Goal: Task Accomplishment & Management: Manage account settings

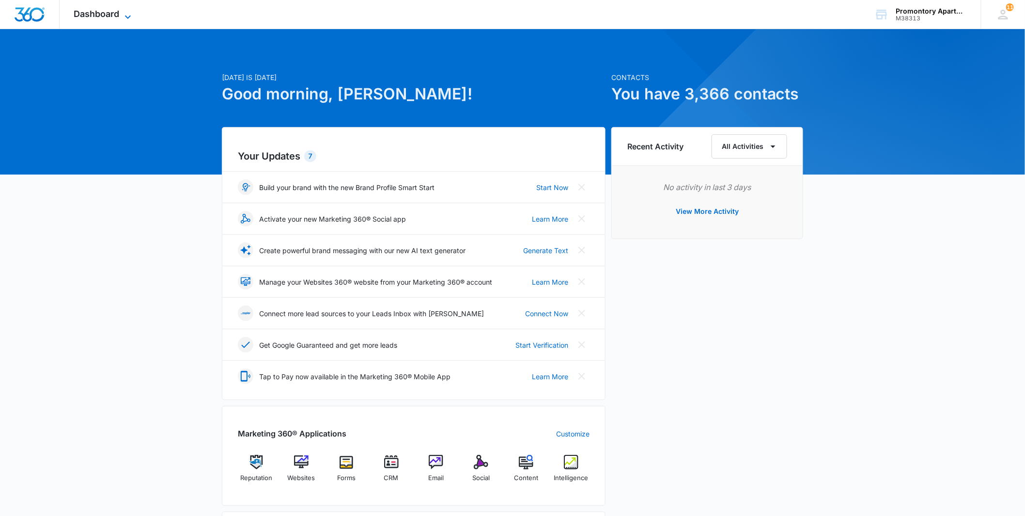
click at [110, 11] on span "Dashboard" at bounding box center [97, 14] width 46 height 10
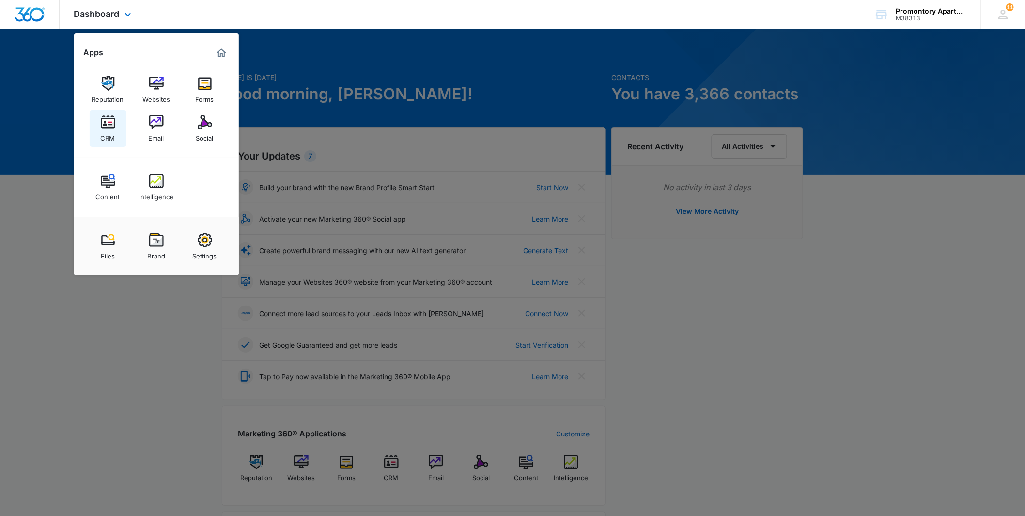
click at [110, 124] on img at bounding box center [108, 122] width 15 height 15
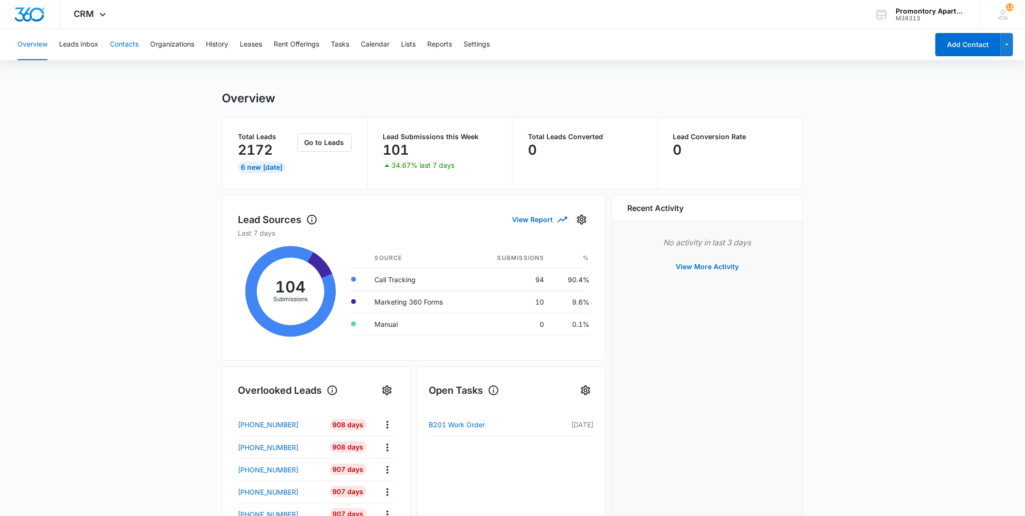
click at [116, 41] on button "Contacts" at bounding box center [124, 44] width 29 height 31
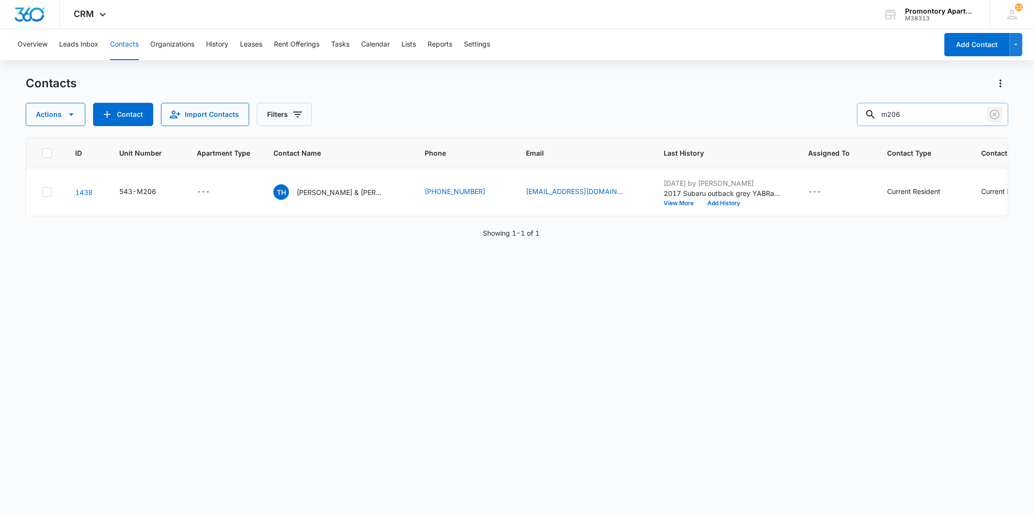
click at [994, 113] on icon "Clear" at bounding box center [995, 115] width 12 height 12
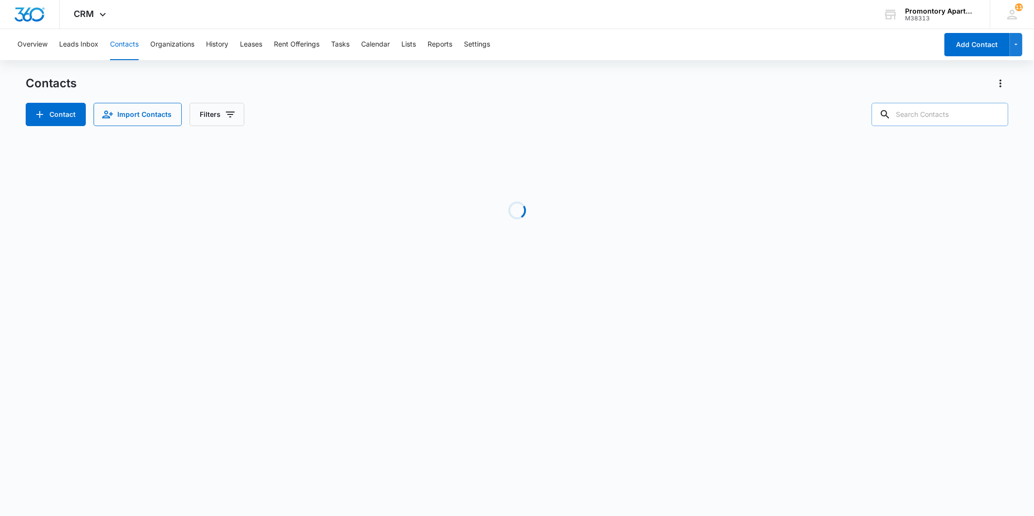
click at [946, 108] on input "text" at bounding box center [939, 114] width 137 height 23
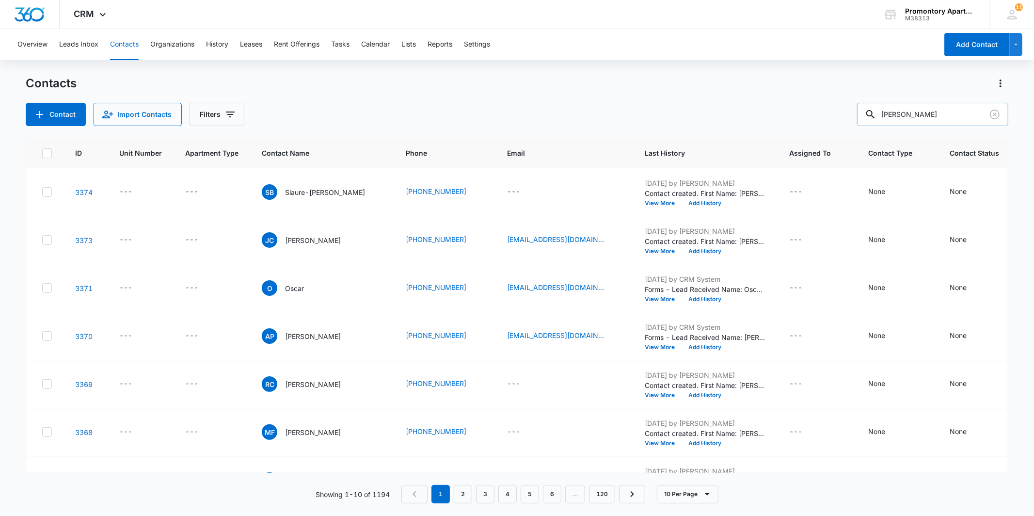
type input "[PERSON_NAME]"
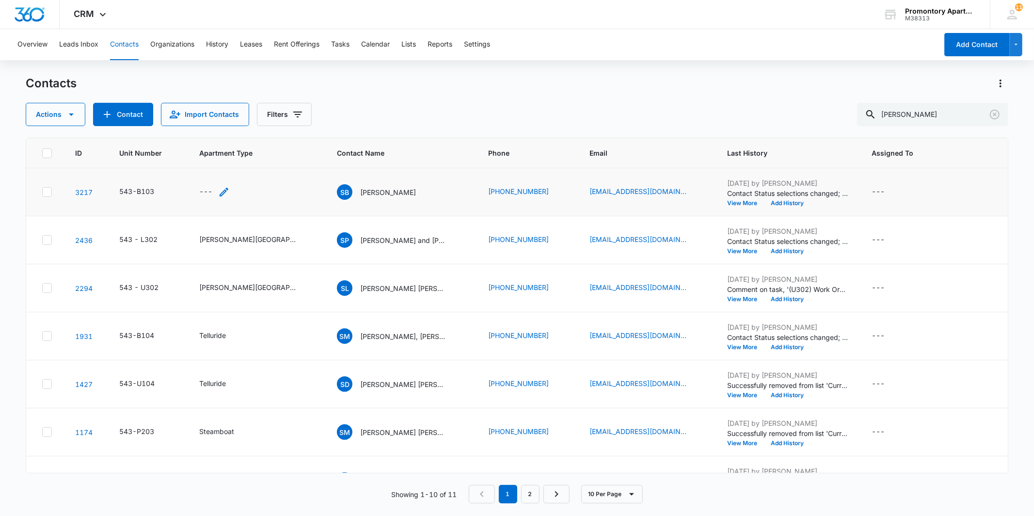
click at [203, 190] on div "---" at bounding box center [205, 192] width 13 height 12
click at [207, 162] on div "Cancel Save" at bounding box center [215, 160] width 101 height 18
drag, startPoint x: 205, startPoint y: 163, endPoint x: 177, endPoint y: 167, distance: 28.4
click at [205, 162] on button "Cancel" at bounding box center [208, 160] width 34 height 18
click at [79, 188] on link "3217" at bounding box center [83, 192] width 17 height 8
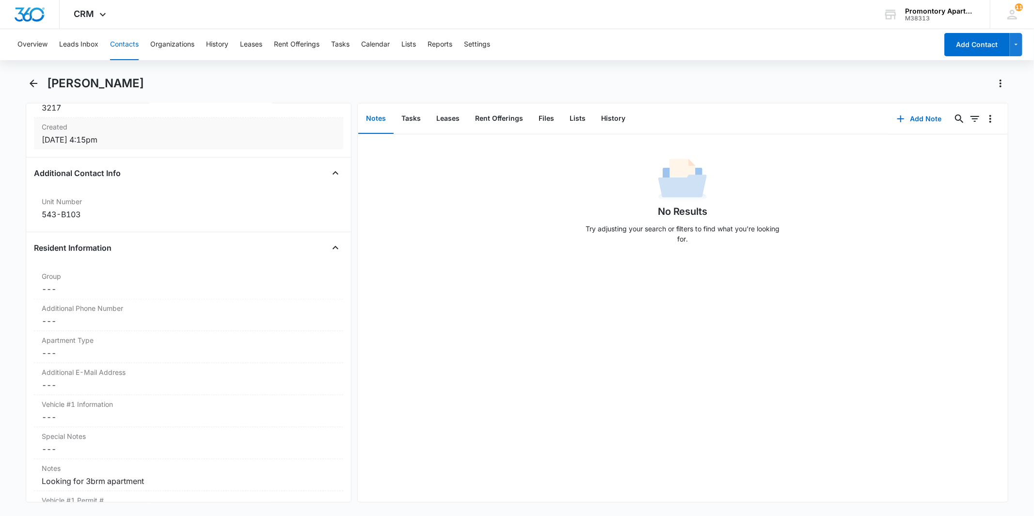
scroll to position [861, 0]
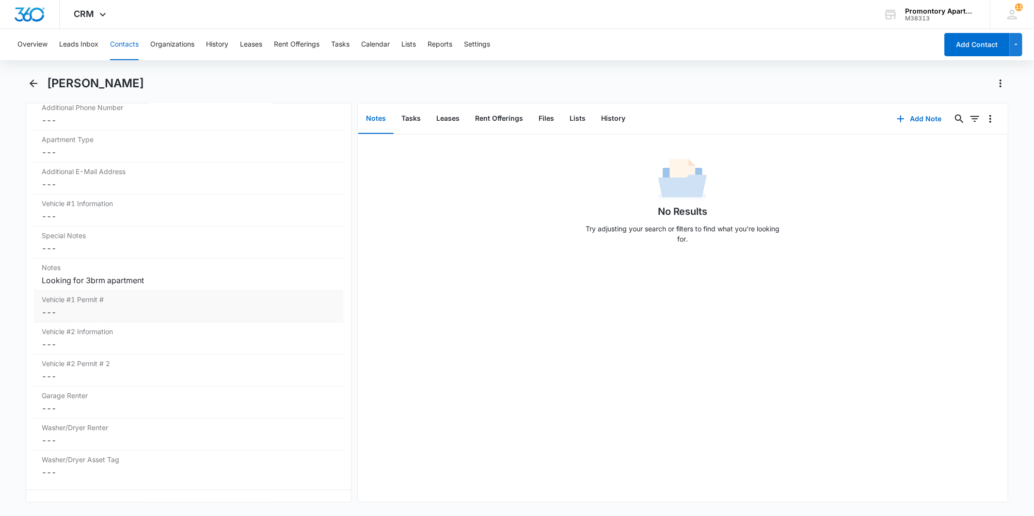
click at [53, 314] on dd "Cancel Save Changes ---" at bounding box center [188, 312] width 293 height 12
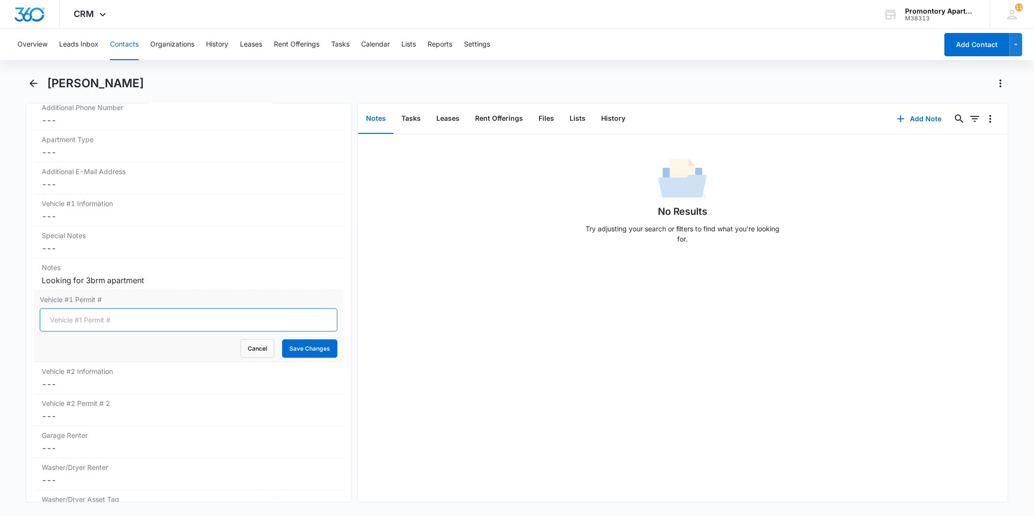
drag, startPoint x: 69, startPoint y: 323, endPoint x: 77, endPoint y: 322, distance: 7.8
click at [77, 322] on input "Vehicle #1 Permit #" at bounding box center [188, 319] width 297 height 23
type input "Silver 2012 Honda Accord AHSW86"
click at [297, 351] on button "Save Changes" at bounding box center [309, 348] width 55 height 18
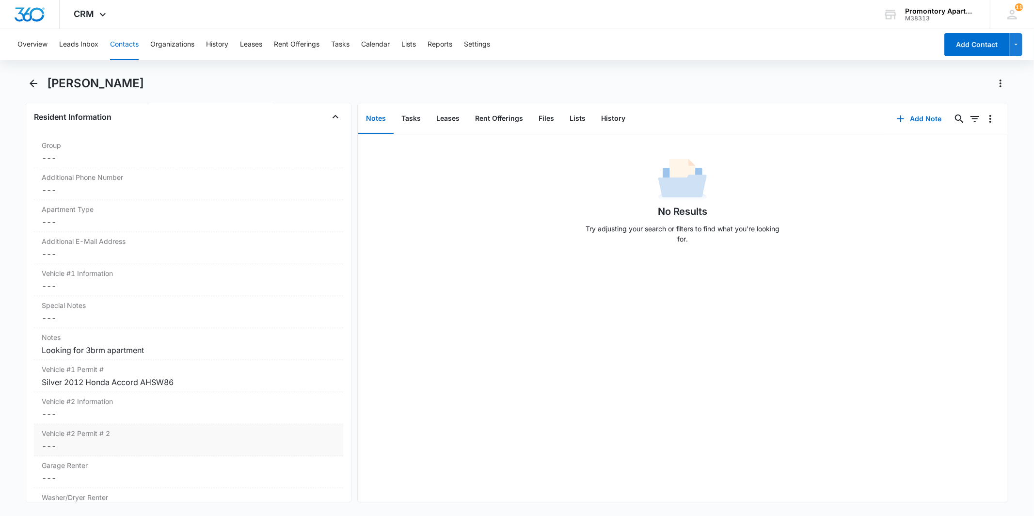
scroll to position [754, 0]
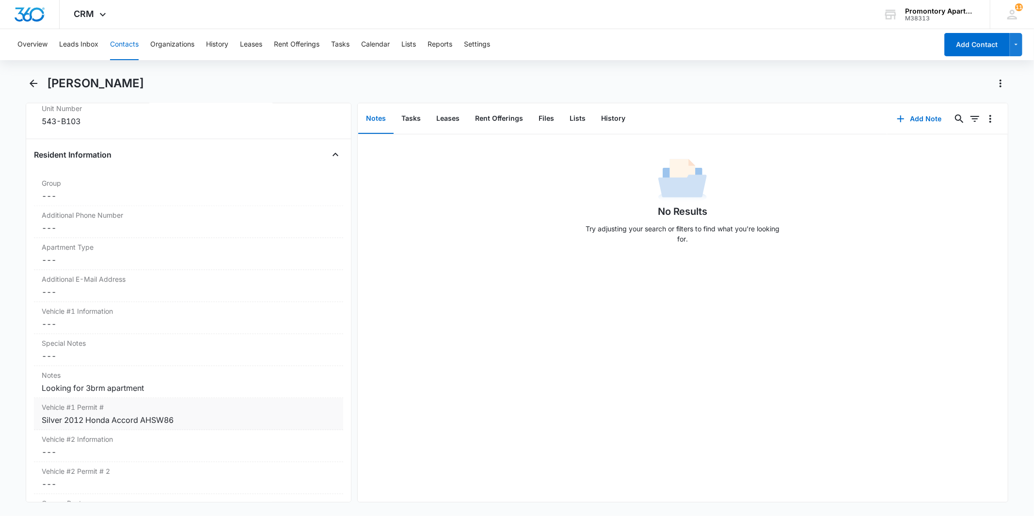
click at [157, 390] on div "Looking for 3brm apartment" at bounding box center [188, 388] width 293 height 12
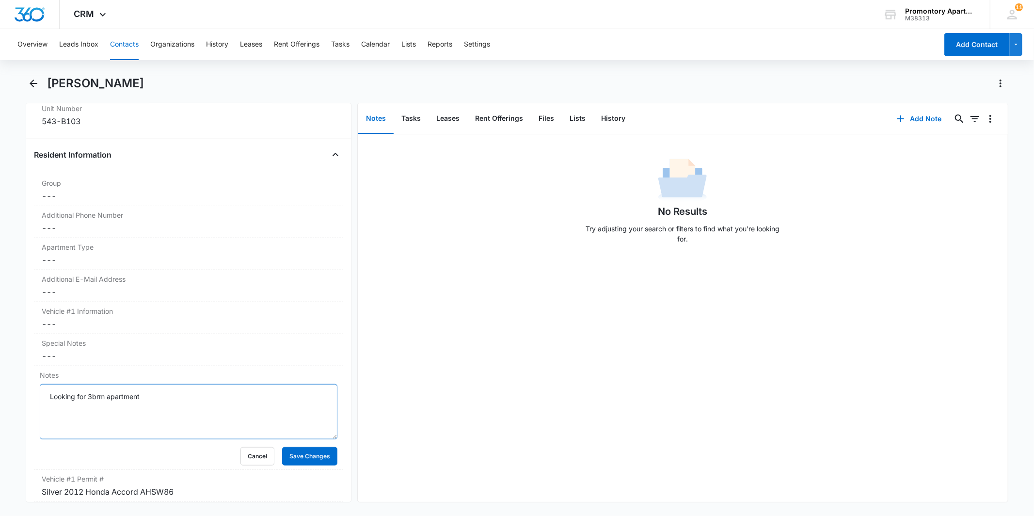
click at [162, 392] on textarea "Looking for 3brm apartment" at bounding box center [188, 411] width 297 height 55
click at [563, 404] on div "No Results Try adjusting your search or filters to find what you’re looking for." at bounding box center [683, 317] width 650 height 367
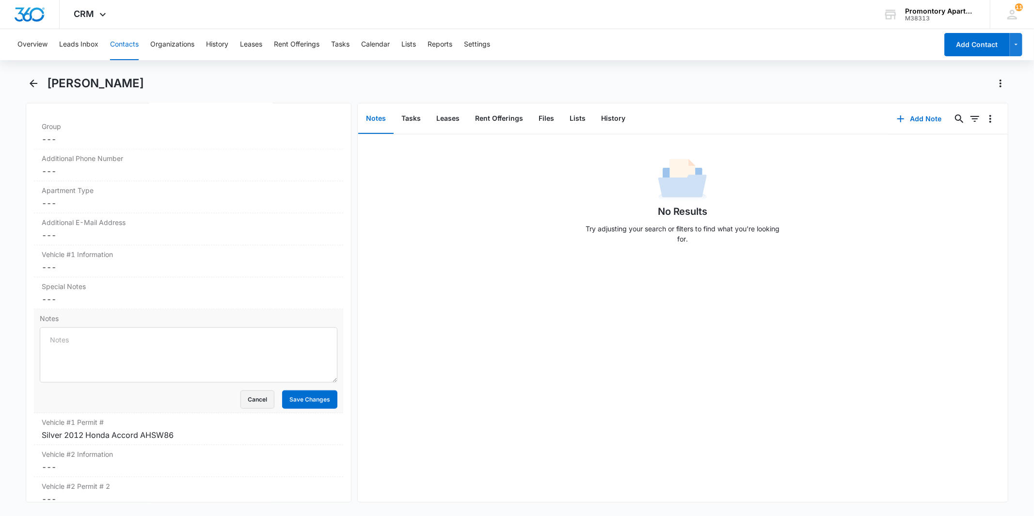
scroll to position [1023, 0]
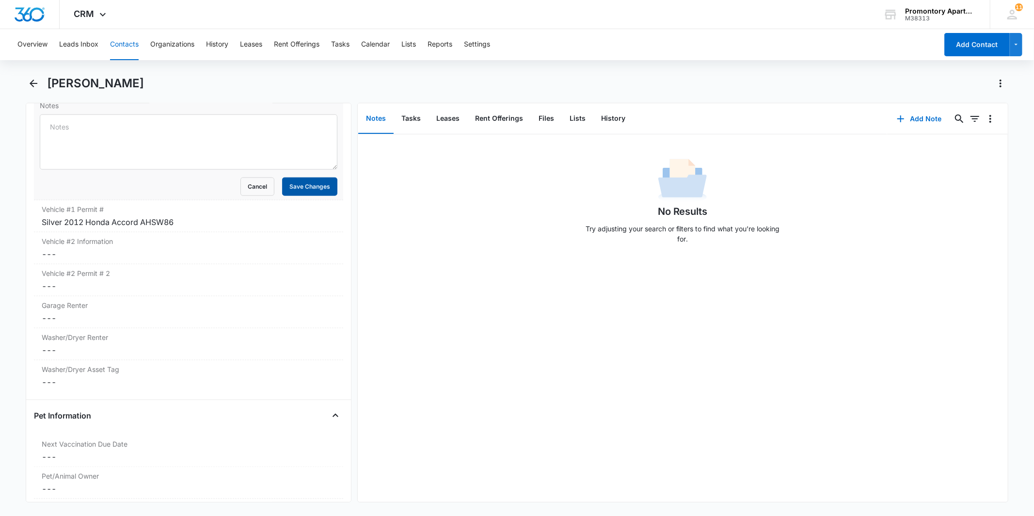
click at [295, 187] on button "Save Changes" at bounding box center [309, 186] width 55 height 18
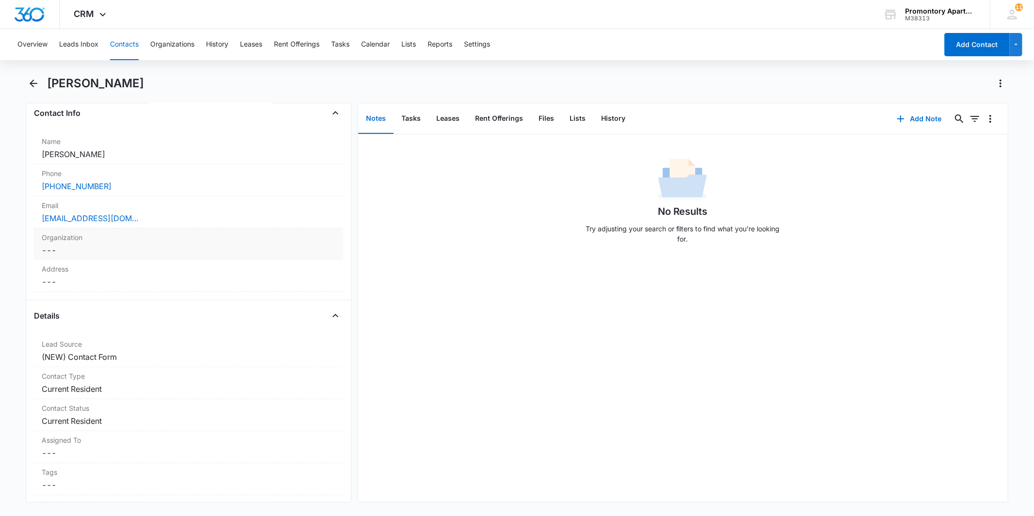
scroll to position [54, 0]
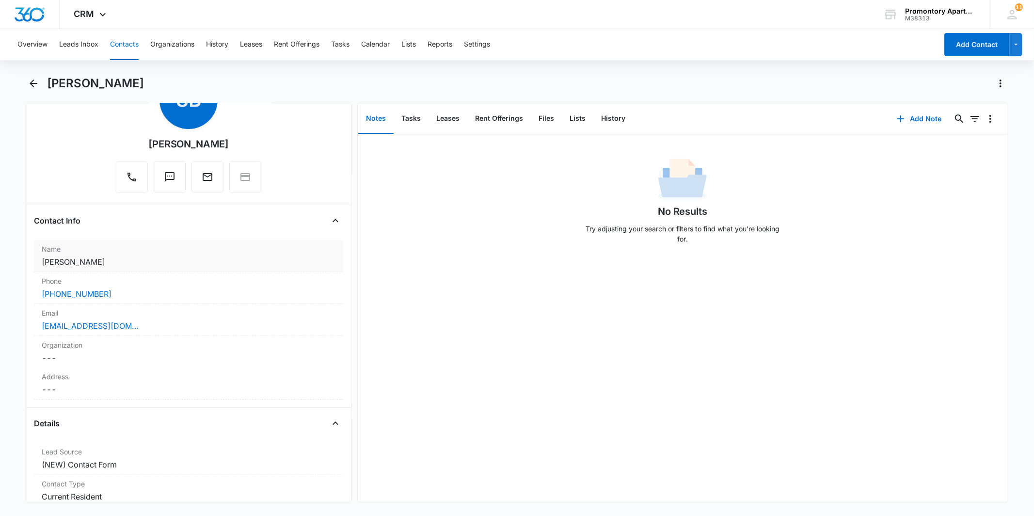
click at [154, 267] on dd "Cancel Save Changes [PERSON_NAME]" at bounding box center [188, 262] width 293 height 12
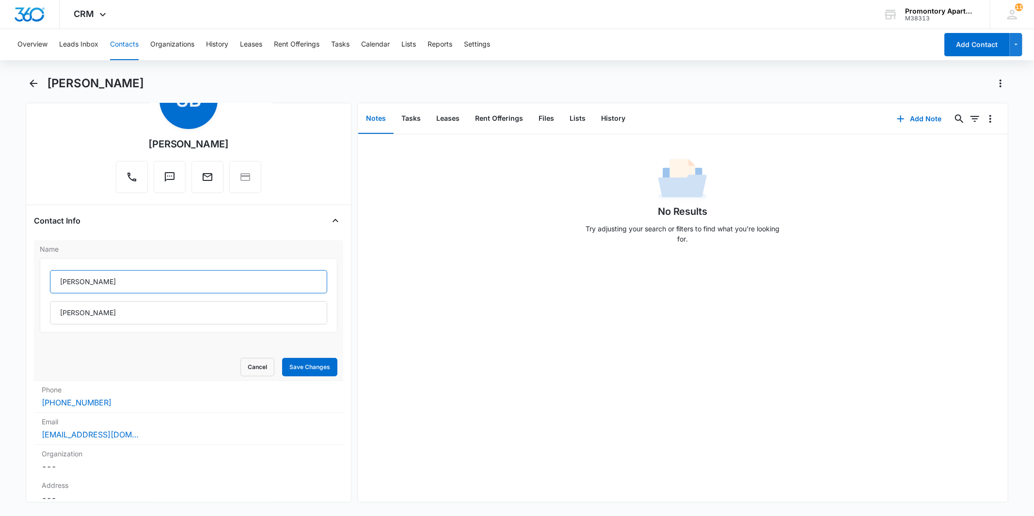
click at [151, 273] on input "[PERSON_NAME]" at bounding box center [188, 281] width 277 height 23
click at [124, 314] on input "[PERSON_NAME]" at bounding box center [188, 312] width 277 height 23
